Goal: Navigation & Orientation: Find specific page/section

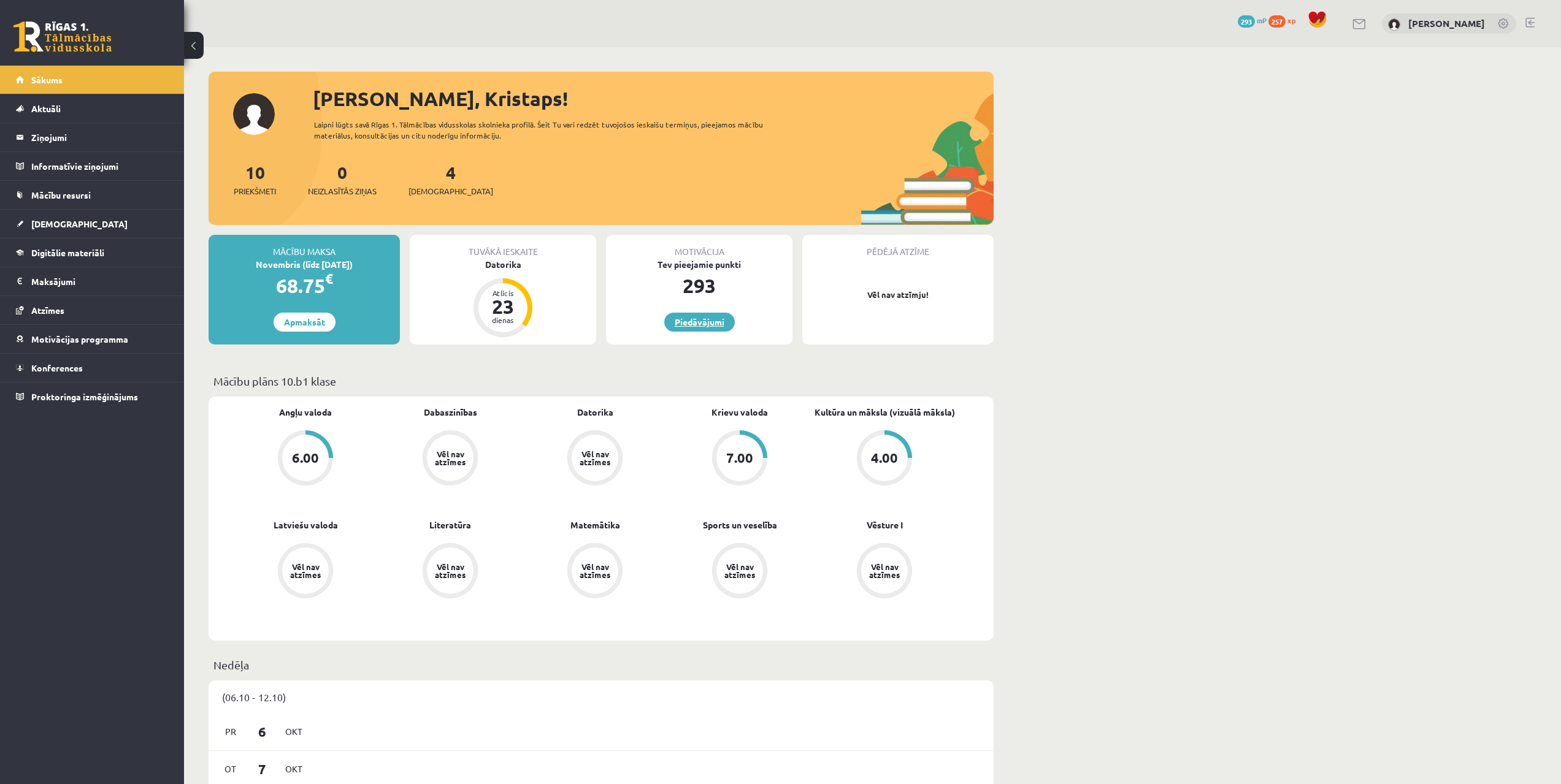
click at [705, 315] on link "Piedāvājumi" at bounding box center [700, 322] width 71 height 19
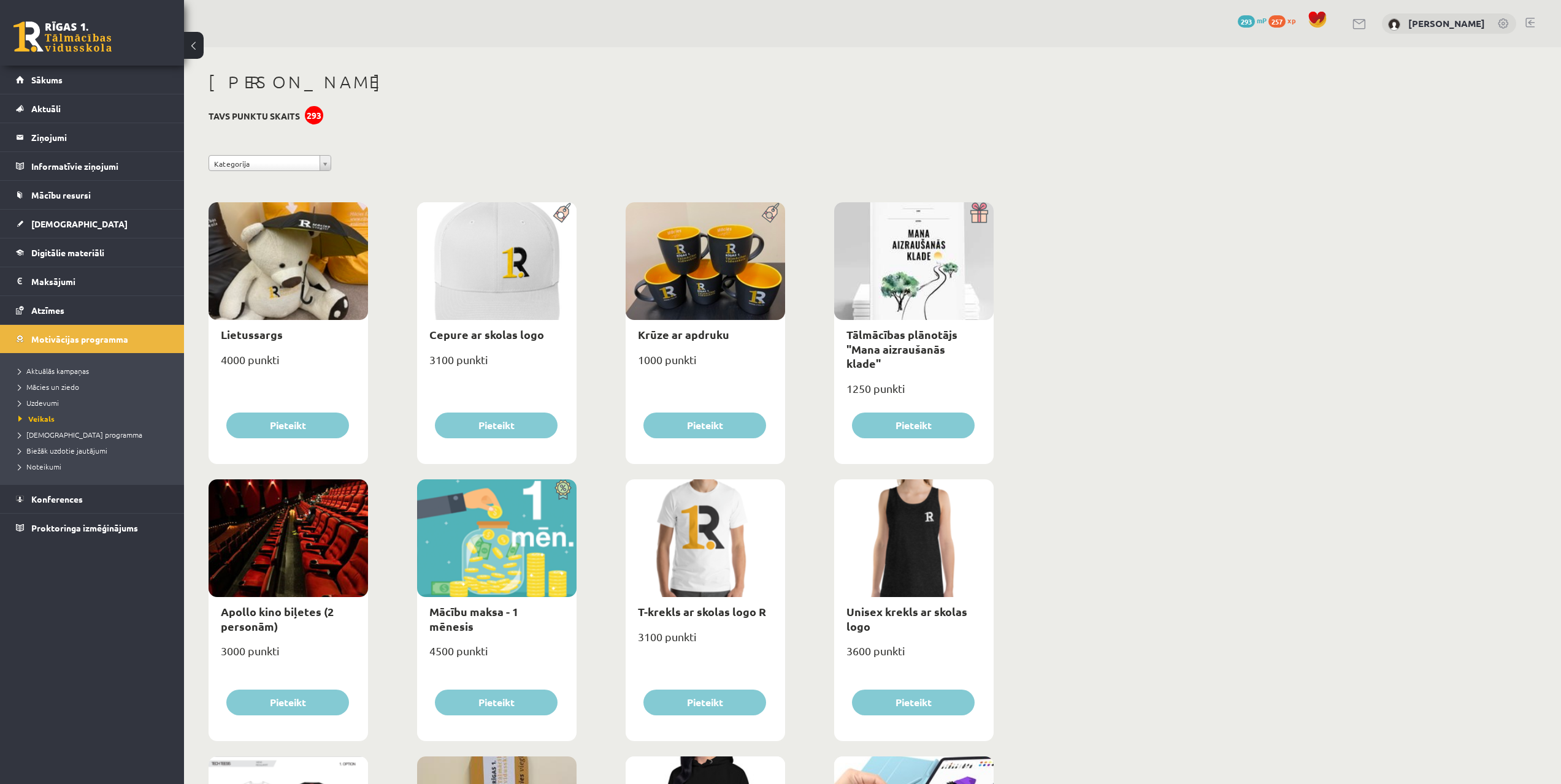
click at [537, 520] on div at bounding box center [497, 538] width 160 height 118
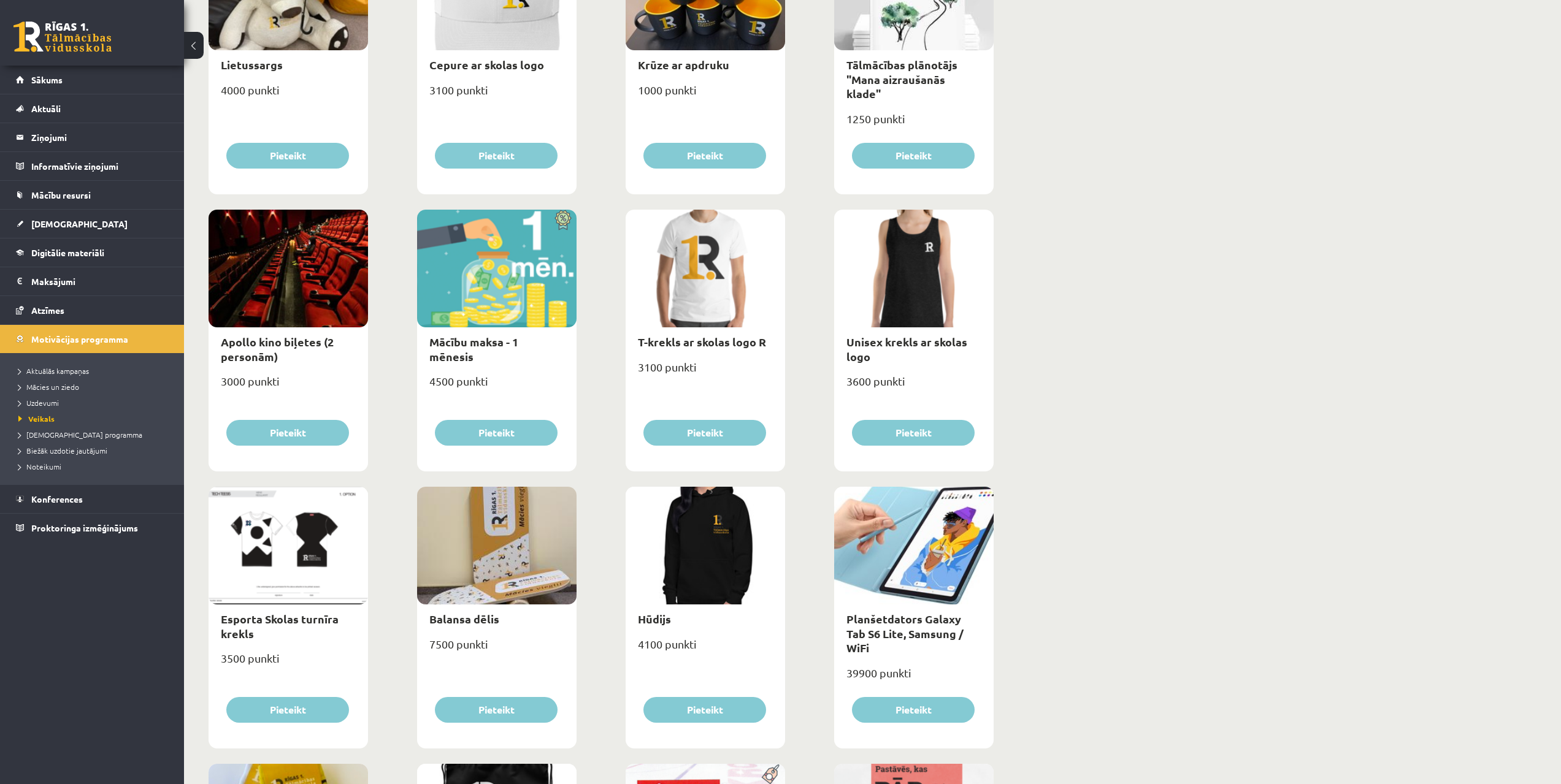
drag, startPoint x: 1131, startPoint y: 451, endPoint x: 1135, endPoint y: 484, distance: 33.2
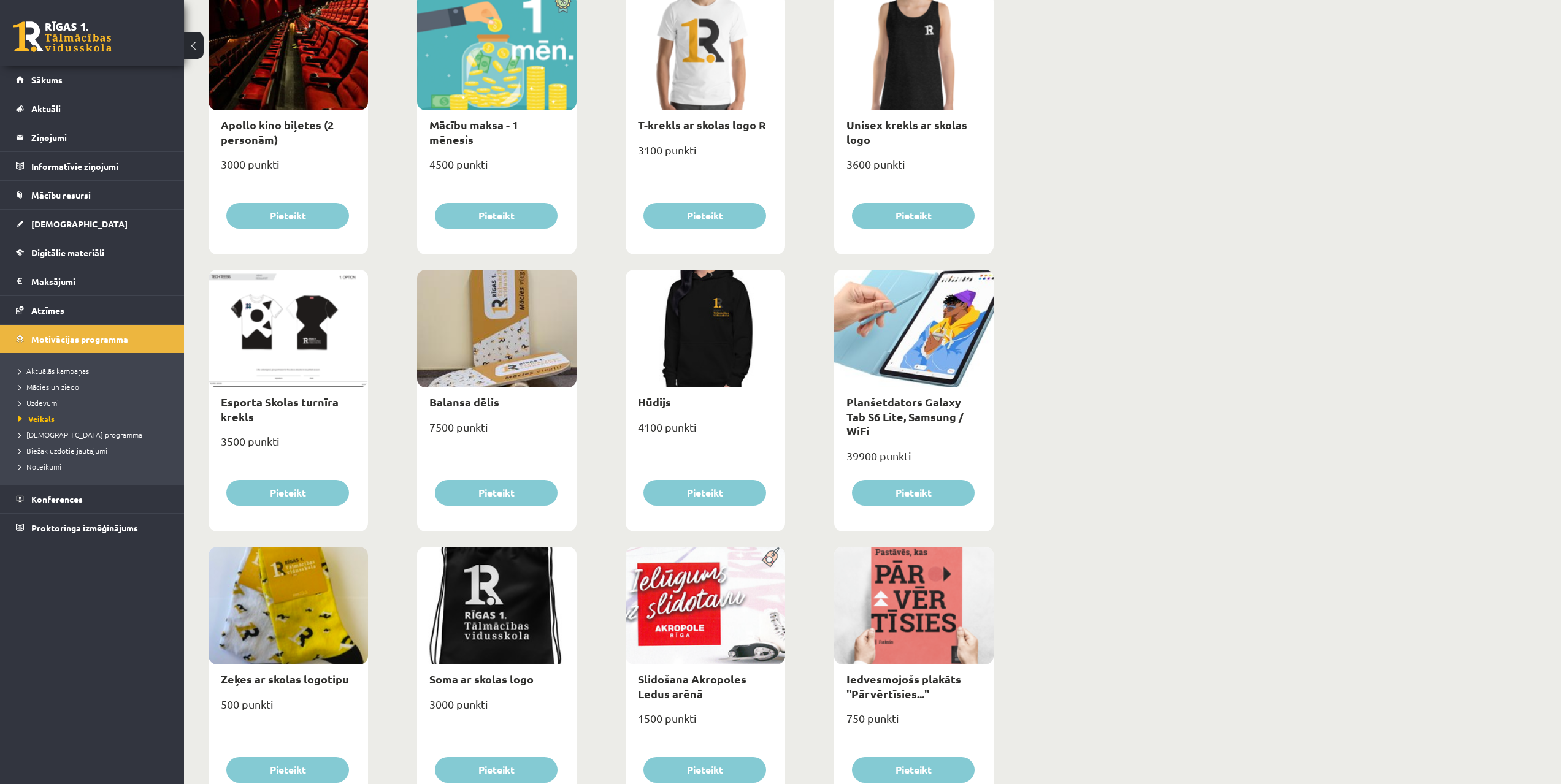
drag, startPoint x: 1109, startPoint y: 484, endPoint x: 1108, endPoint y: 492, distance: 8.1
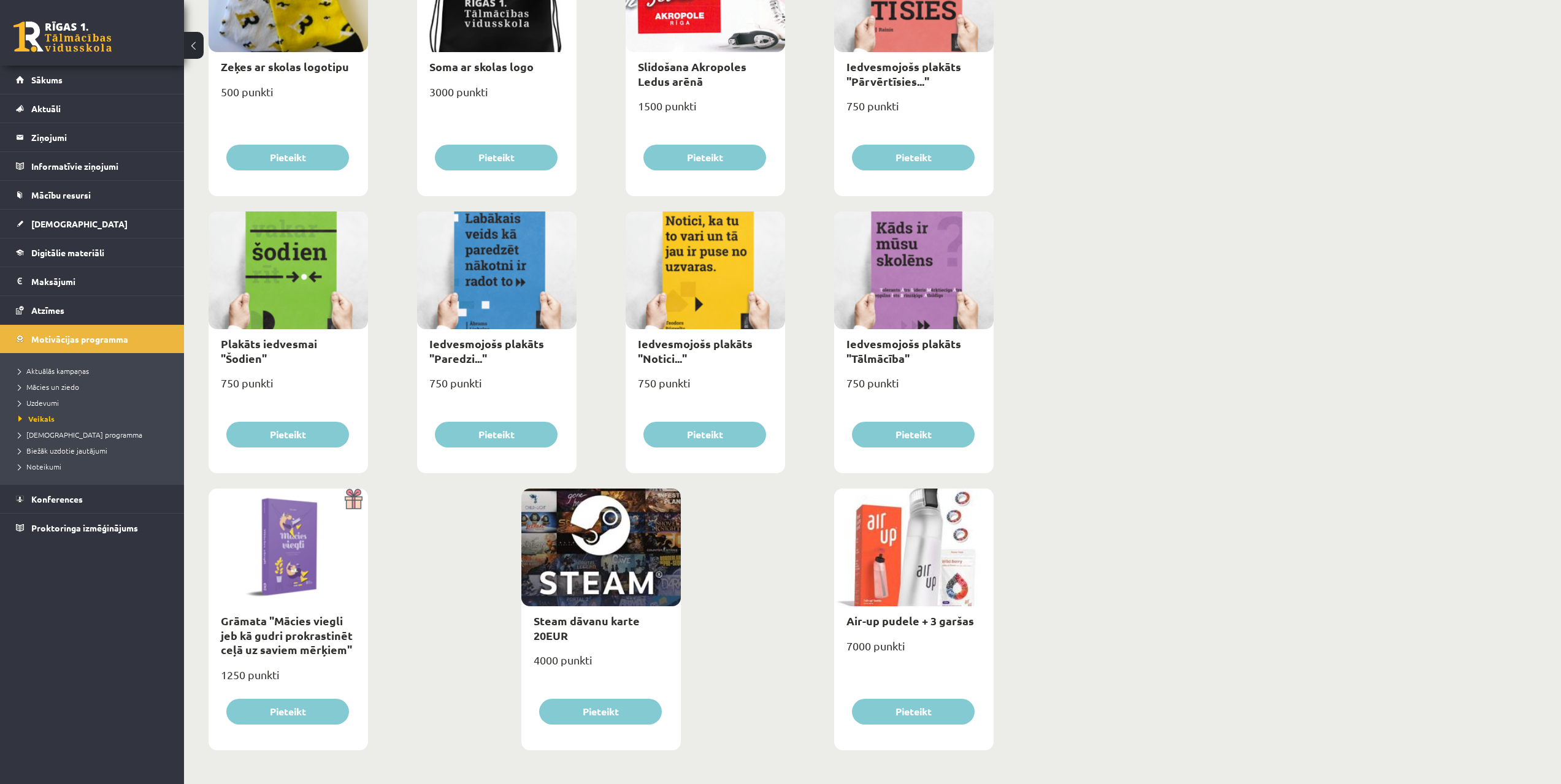
drag, startPoint x: 807, startPoint y: 487, endPoint x: 825, endPoint y: 570, distance: 84.9
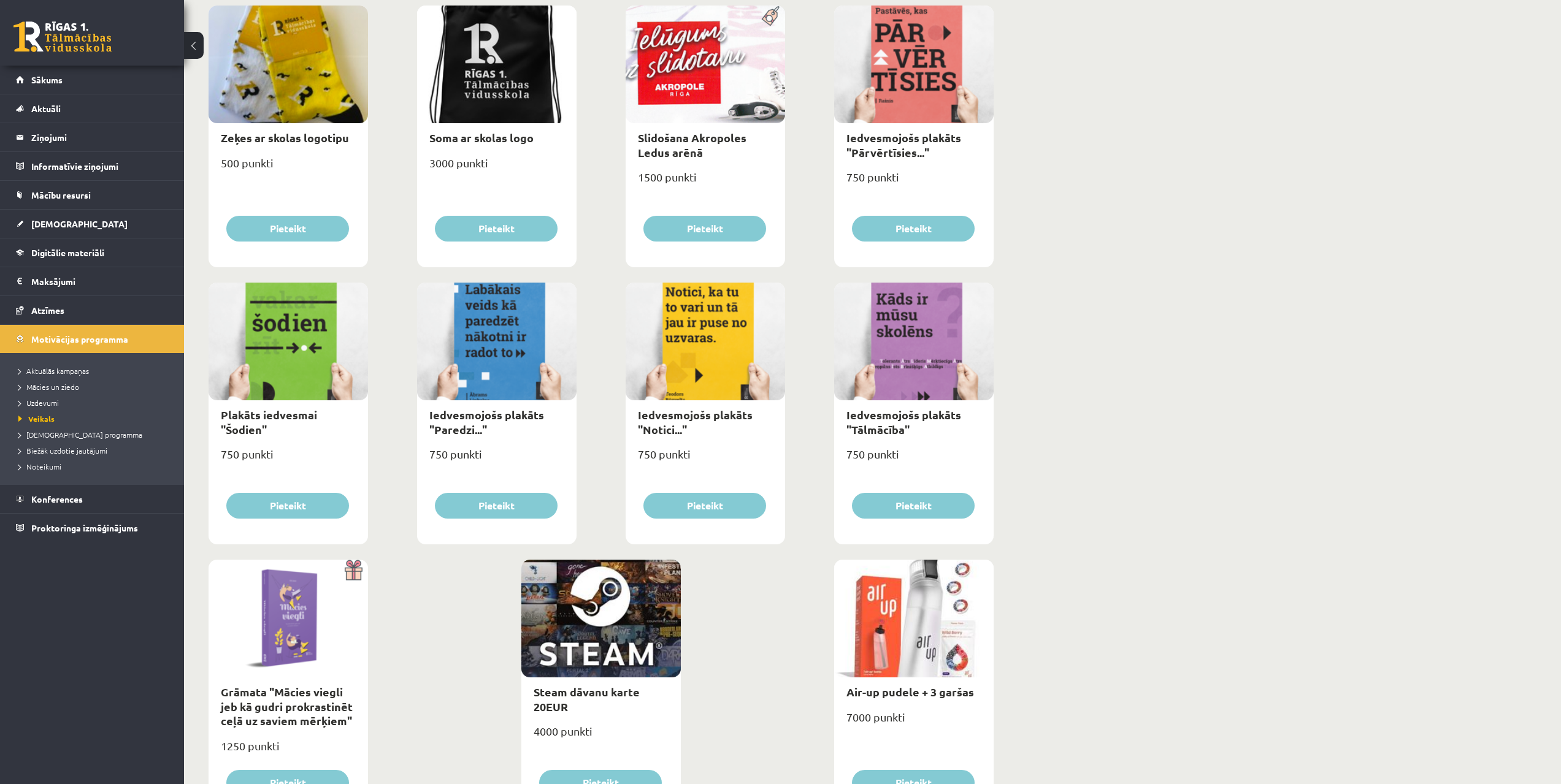
scroll to position [1100, 0]
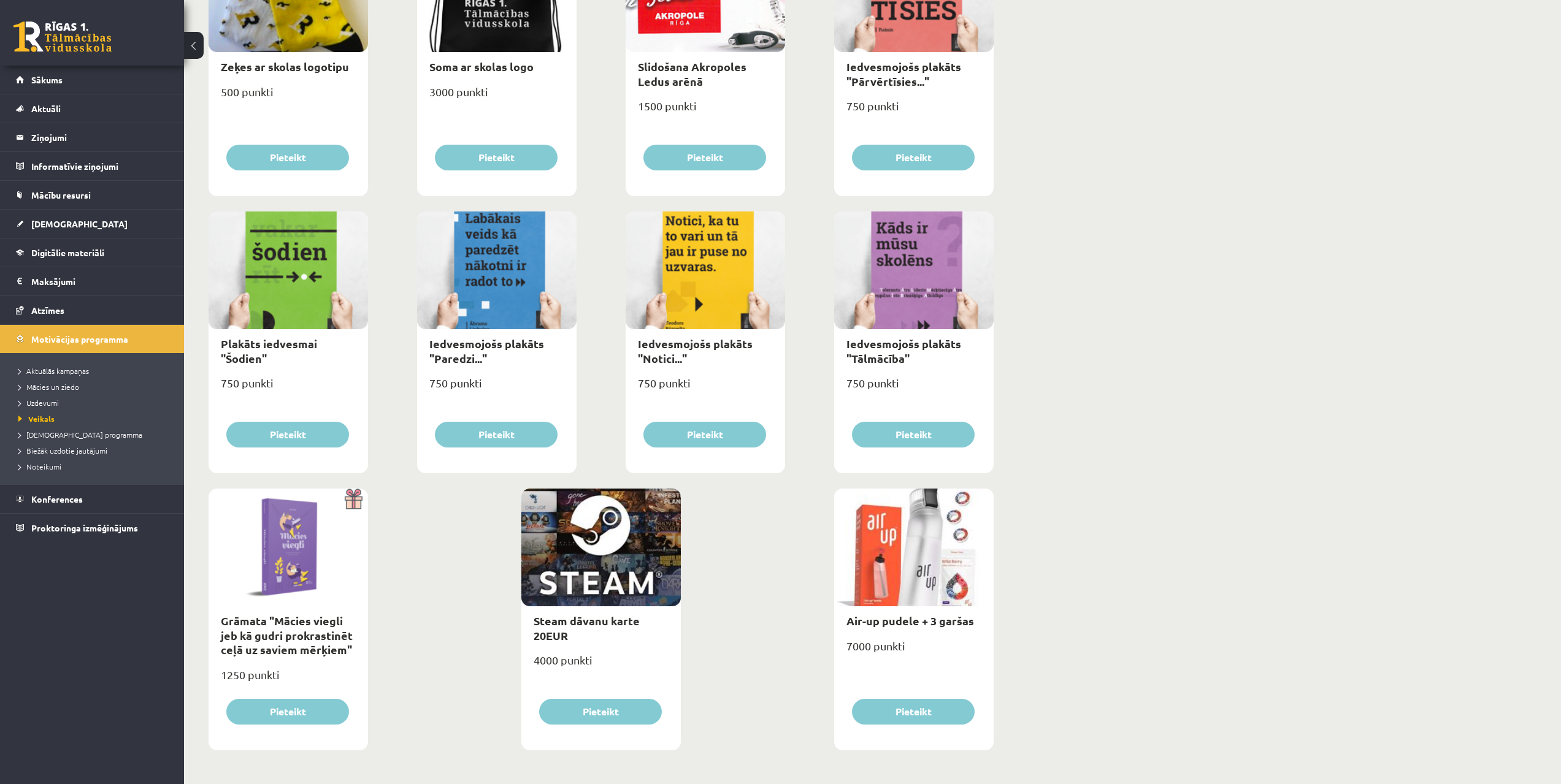
drag, startPoint x: 798, startPoint y: 575, endPoint x: 806, endPoint y: 542, distance: 34.0
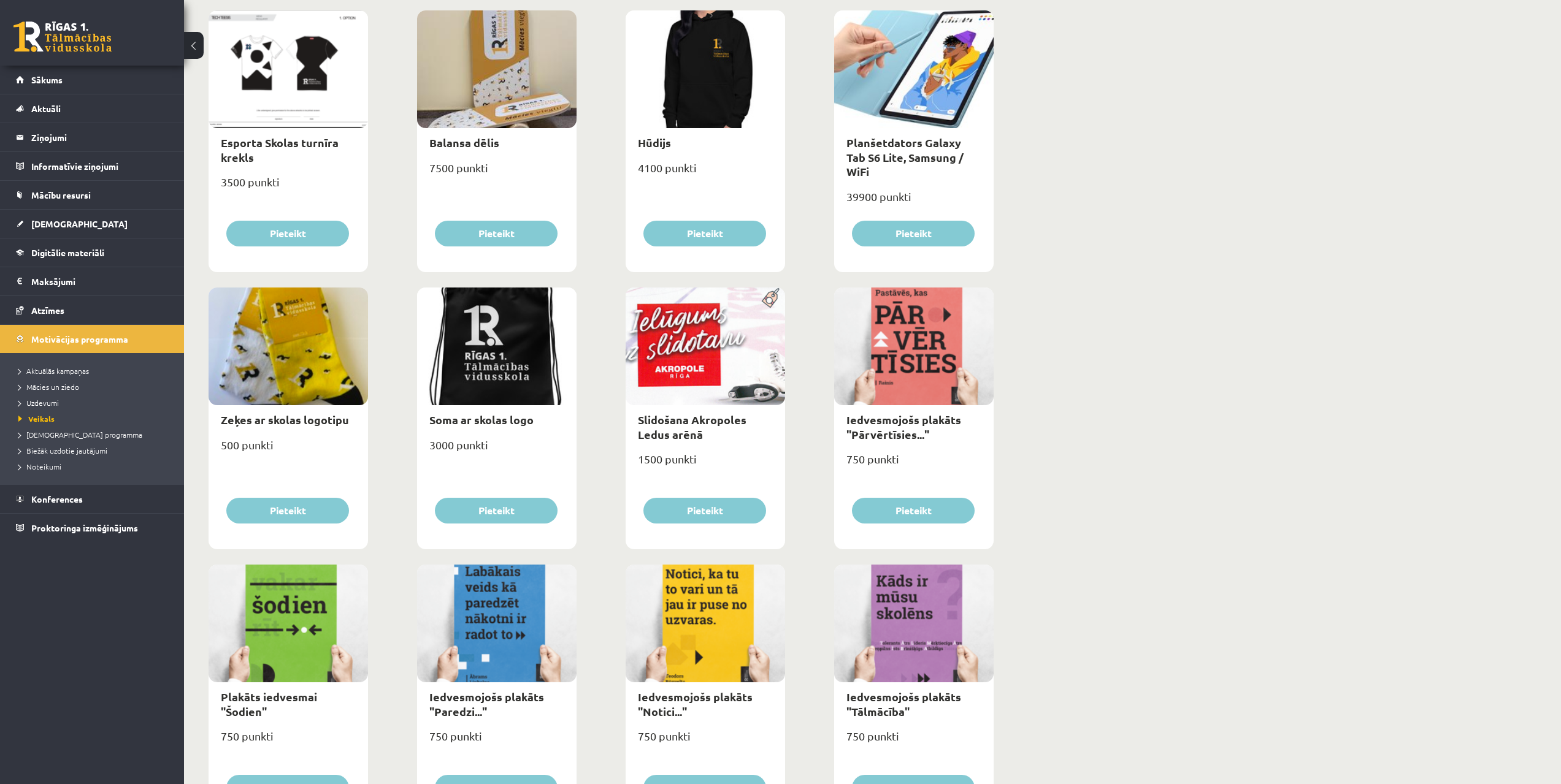
drag, startPoint x: 814, startPoint y: 513, endPoint x: 823, endPoint y: 453, distance: 60.7
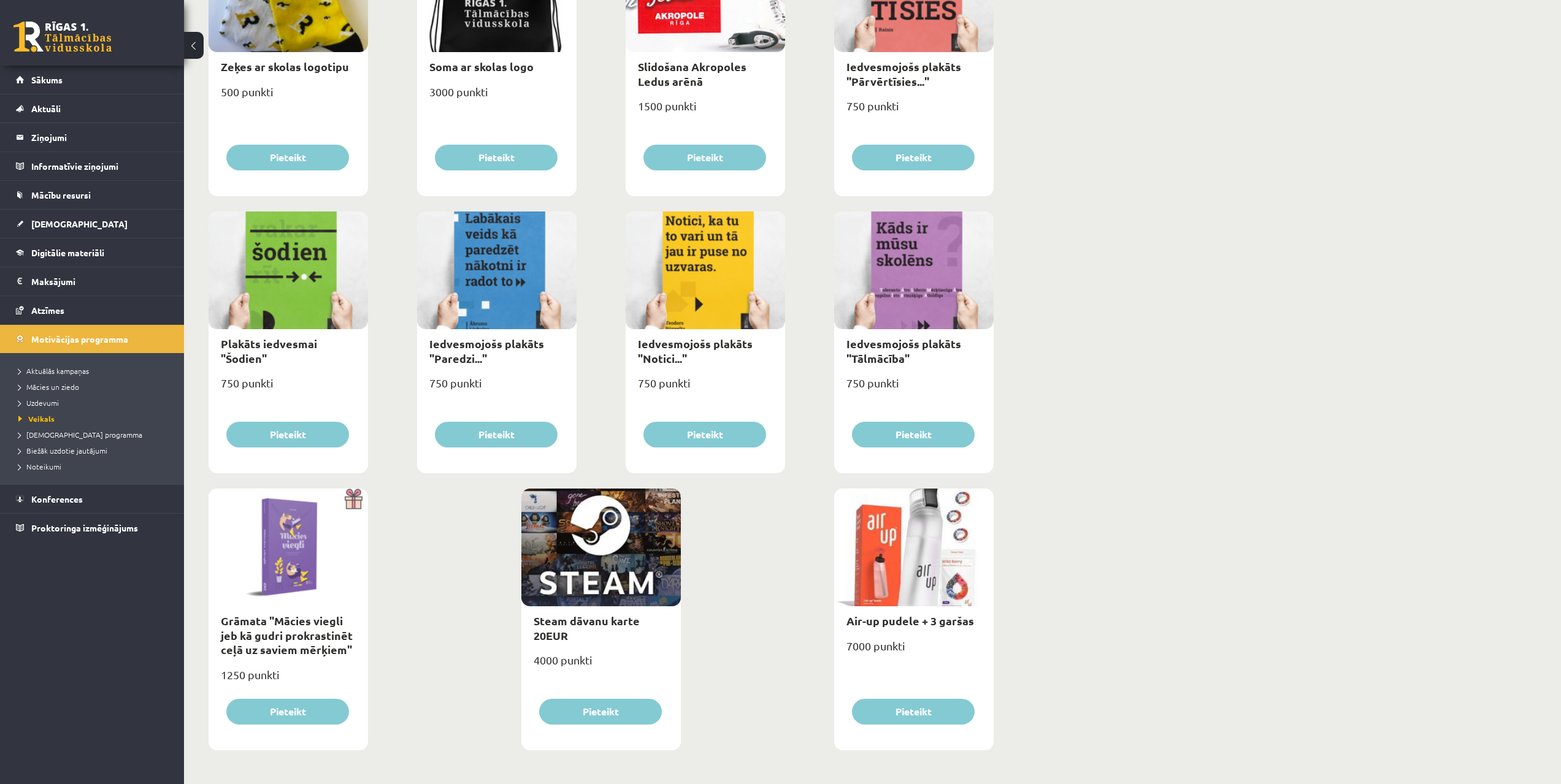
drag, startPoint x: 815, startPoint y: 517, endPoint x: 801, endPoint y: 636, distance: 119.8
click at [45, 216] on link "[DEMOGRAPHIC_DATA]" at bounding box center [92, 223] width 153 height 28
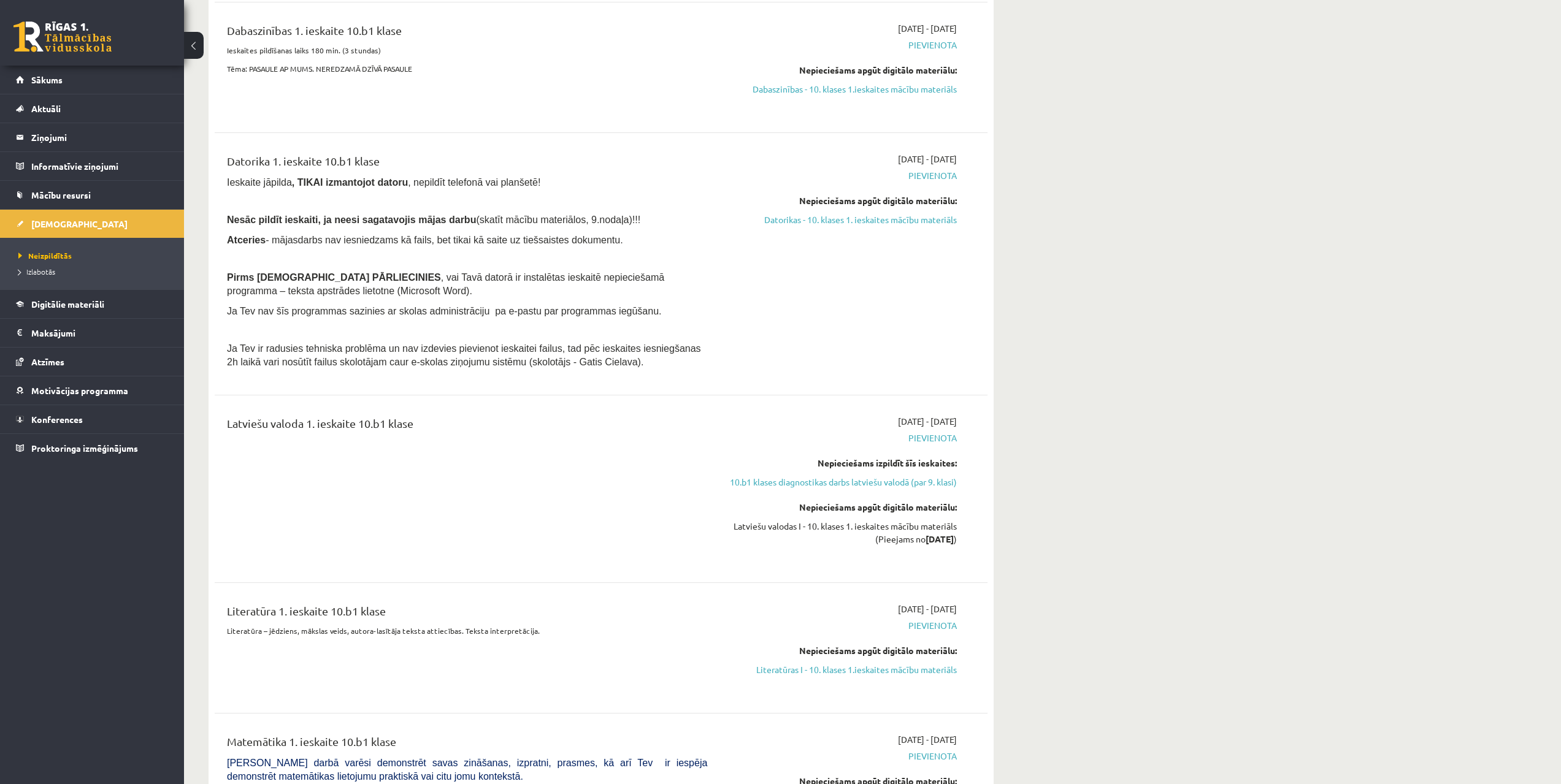
drag, startPoint x: 220, startPoint y: 307, endPoint x: 222, endPoint y: 203, distance: 104.0
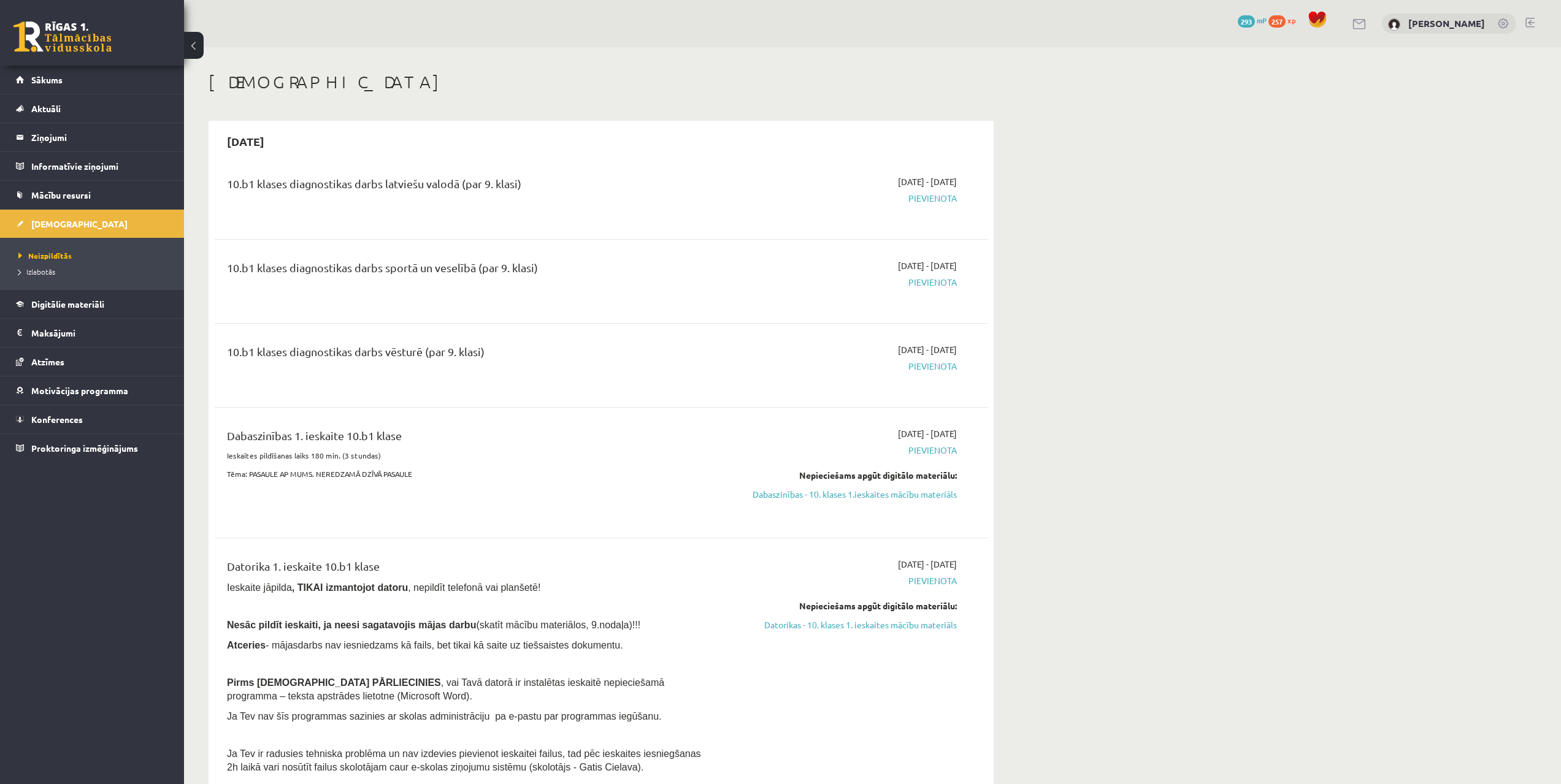
drag, startPoint x: 443, startPoint y: 297, endPoint x: 366, endPoint y: 161, distance: 156.3
click at [58, 271] on link "Izlabotās" at bounding box center [95, 271] width 153 height 11
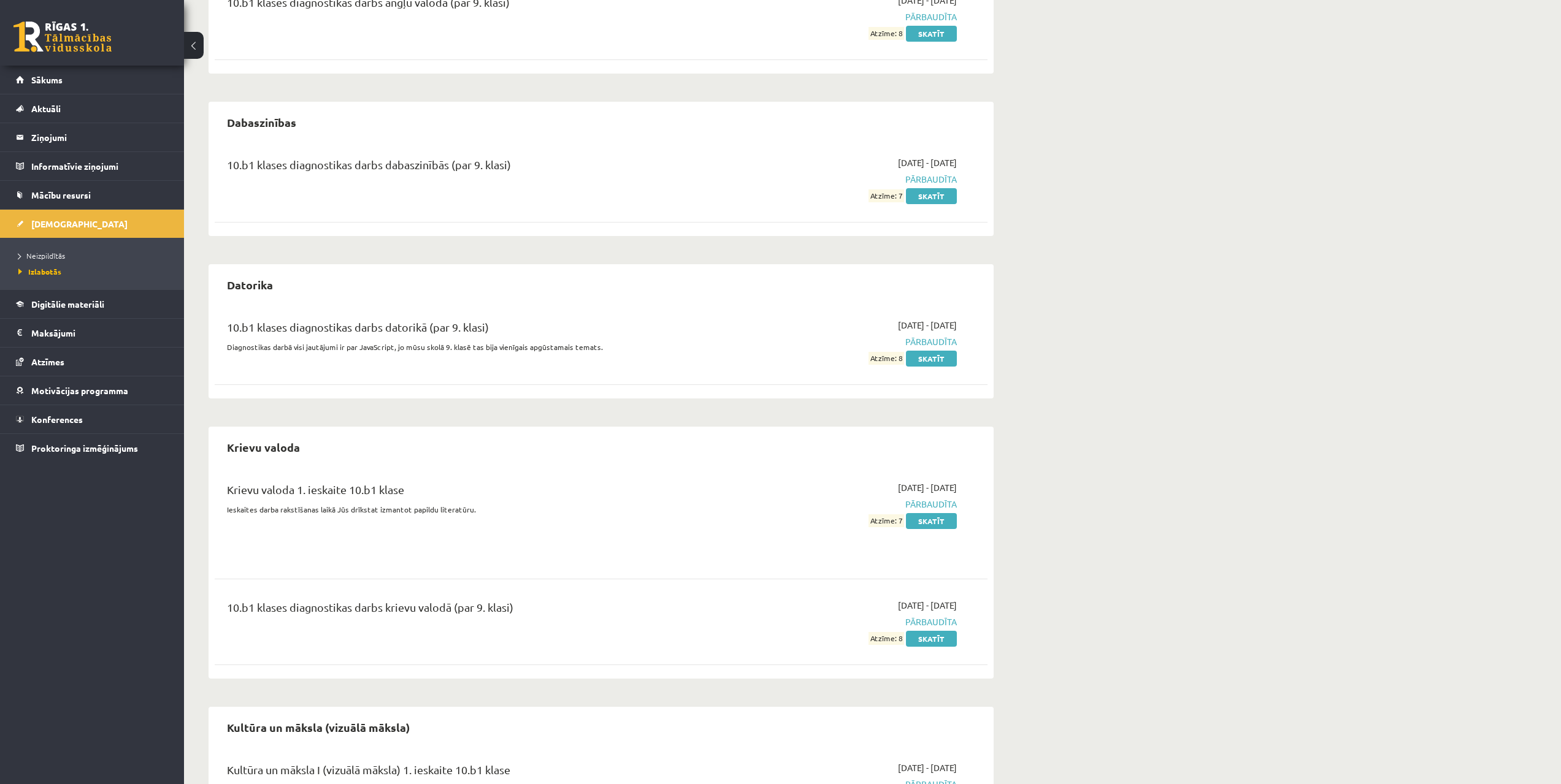
scroll to position [760, 0]
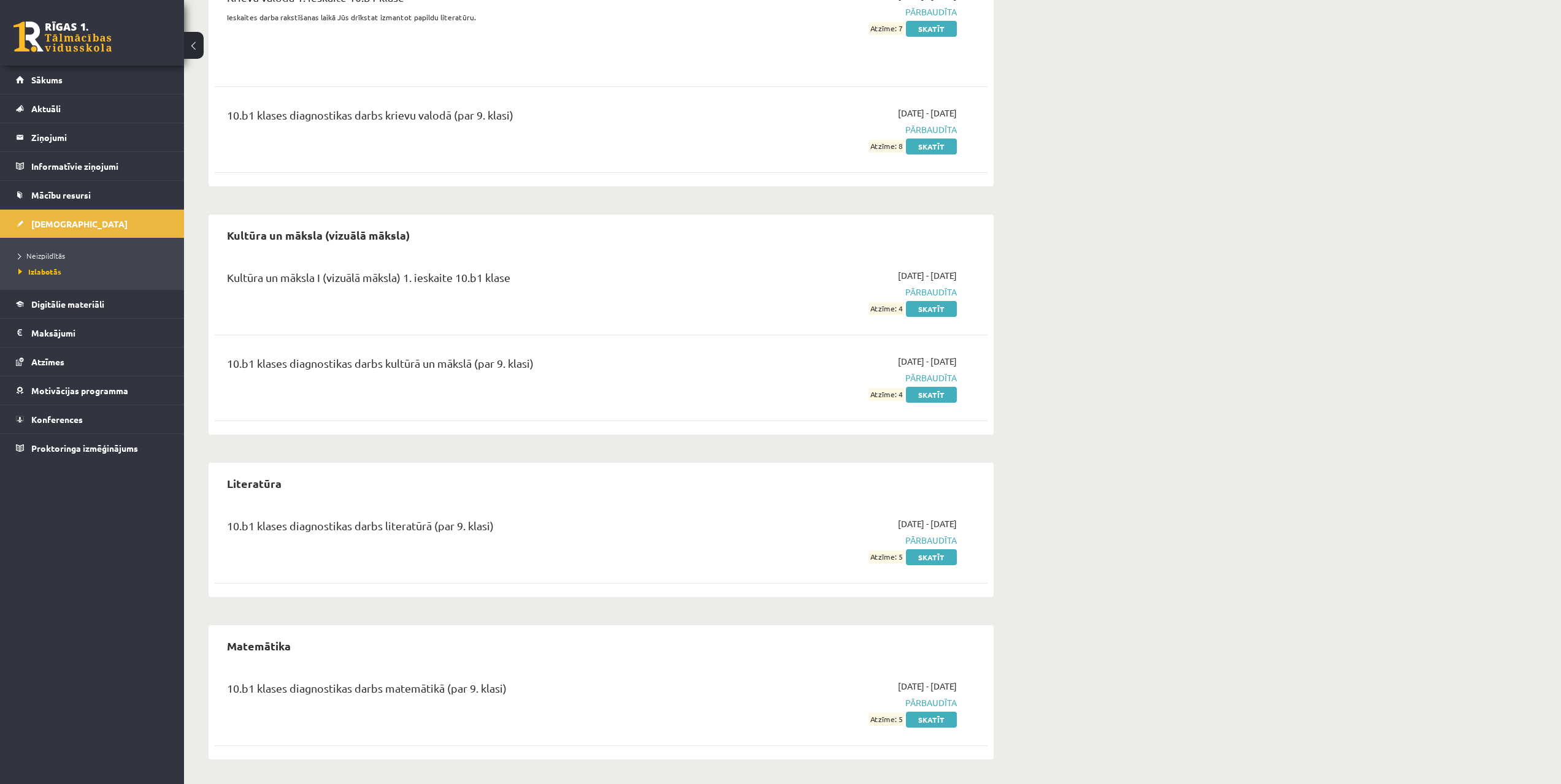
drag, startPoint x: 979, startPoint y: 279, endPoint x: 982, endPoint y: 708, distance: 429.0
click at [59, 81] on span "Sākums" at bounding box center [47, 80] width 32 height 11
